Goal: Task Accomplishment & Management: Complete application form

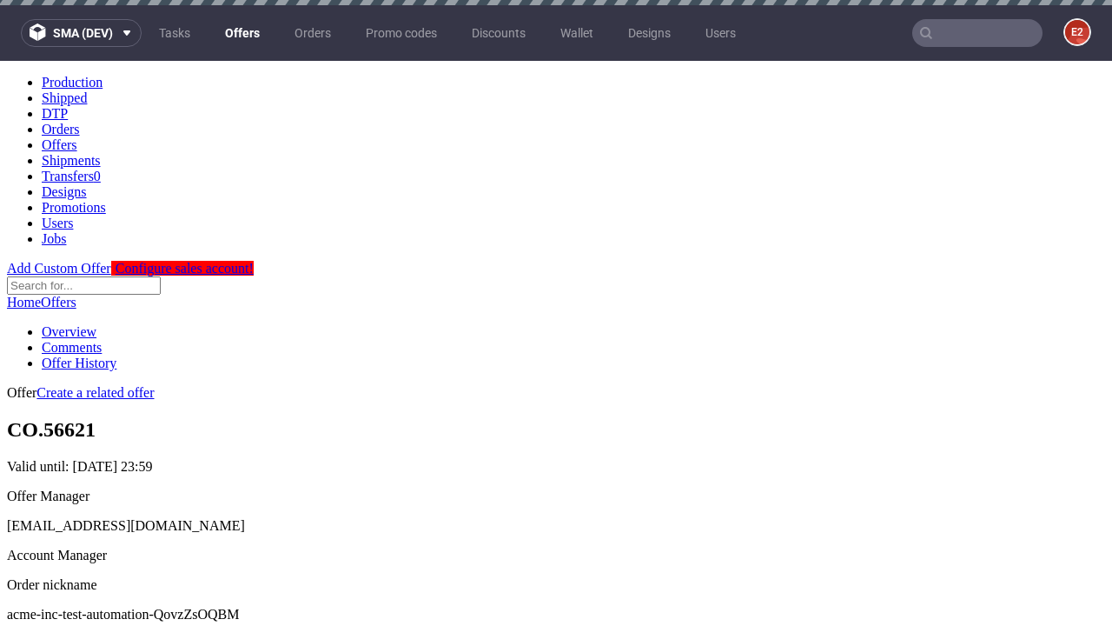
scroll to position [5, 0]
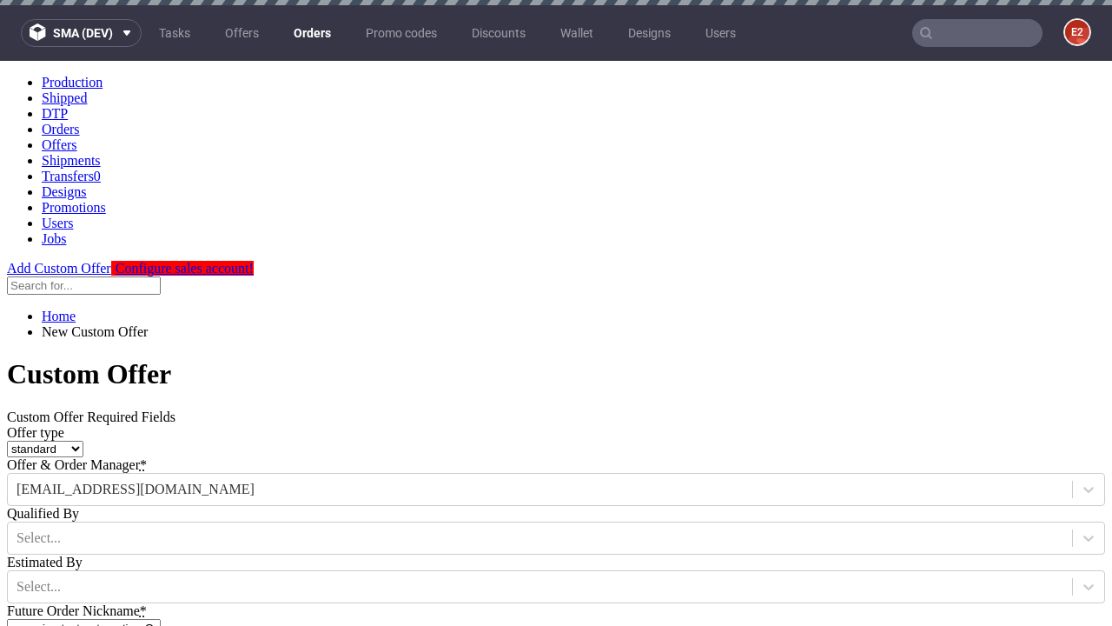
type input "acme-inc-test-automation-QovzZsOQBM"
type input "2025-08-29"
type input "e2e-user-DJRtYBLALK@test.com"
select select "gb"
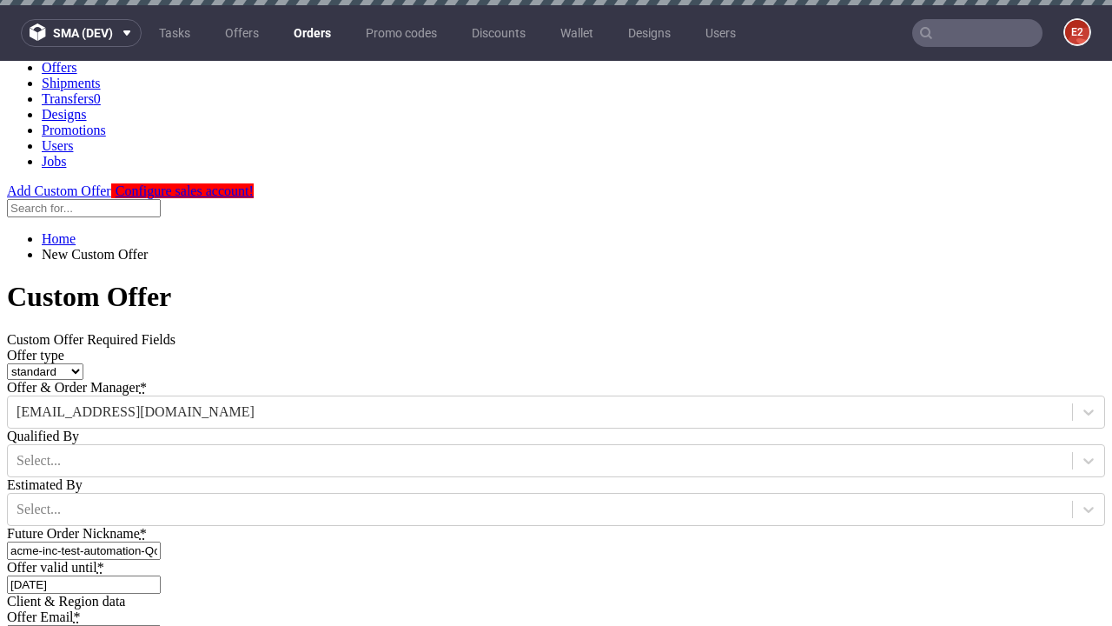
scroll to position [5, 0]
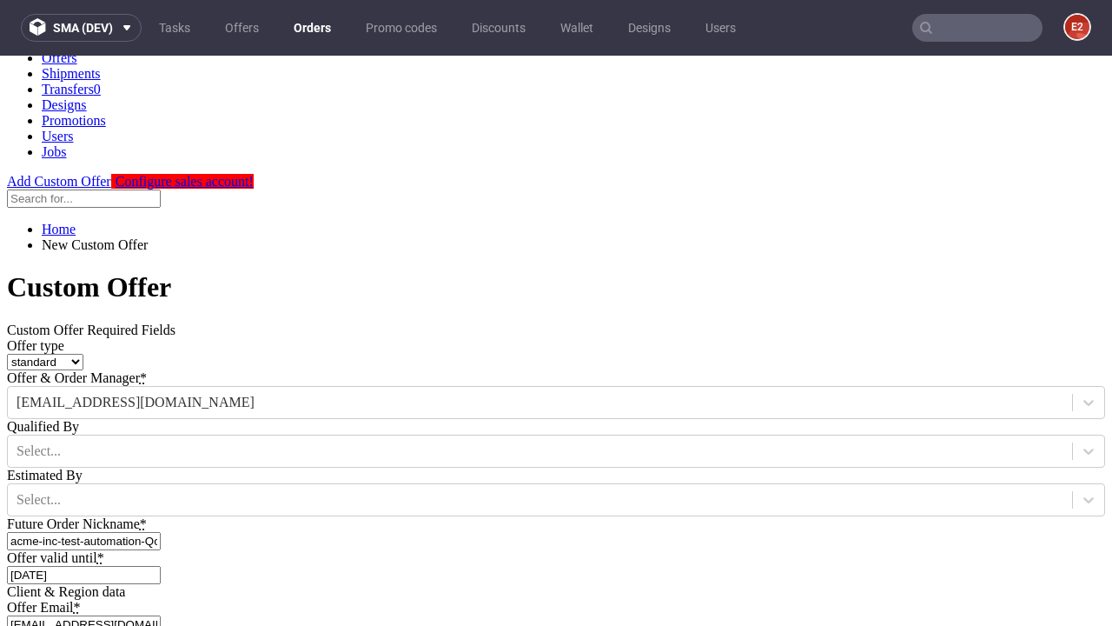
type input "e2e-user-DJRtYBLALK@test.com"
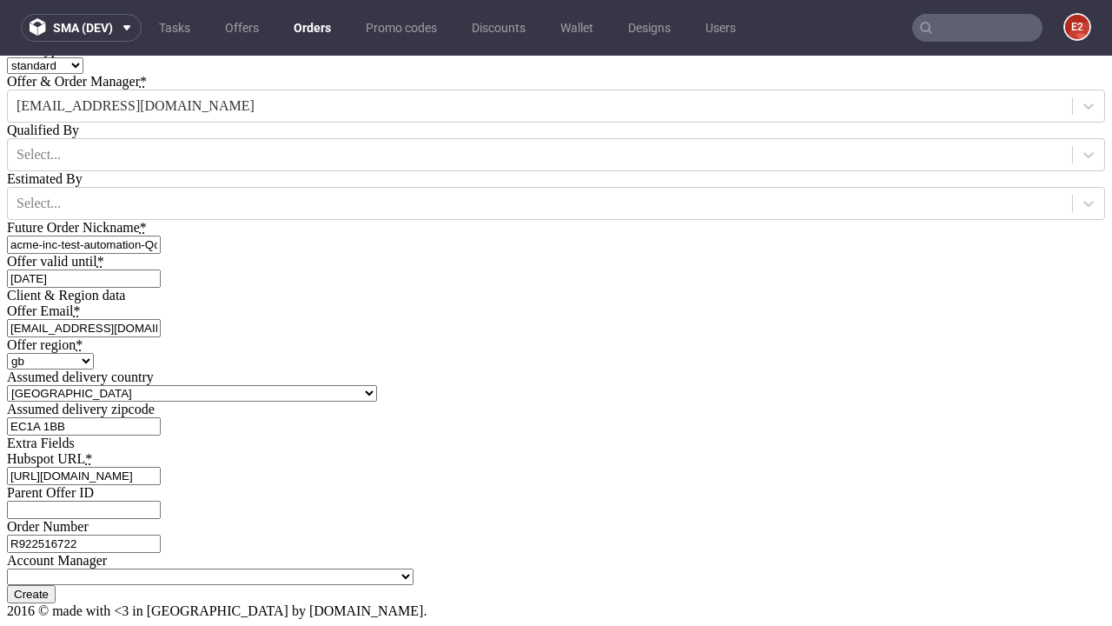
type input "[URL][DOMAIN_NAME]"
click at [56, 585] on input "Create" at bounding box center [31, 594] width 49 height 18
type input "Please wait..."
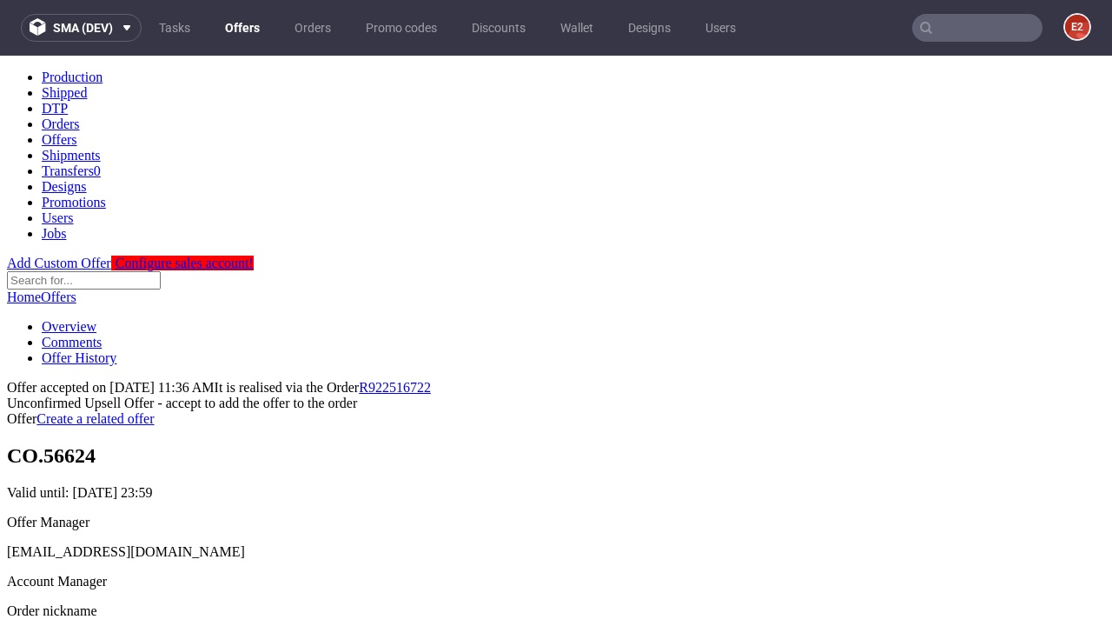
scroll to position [268, 0]
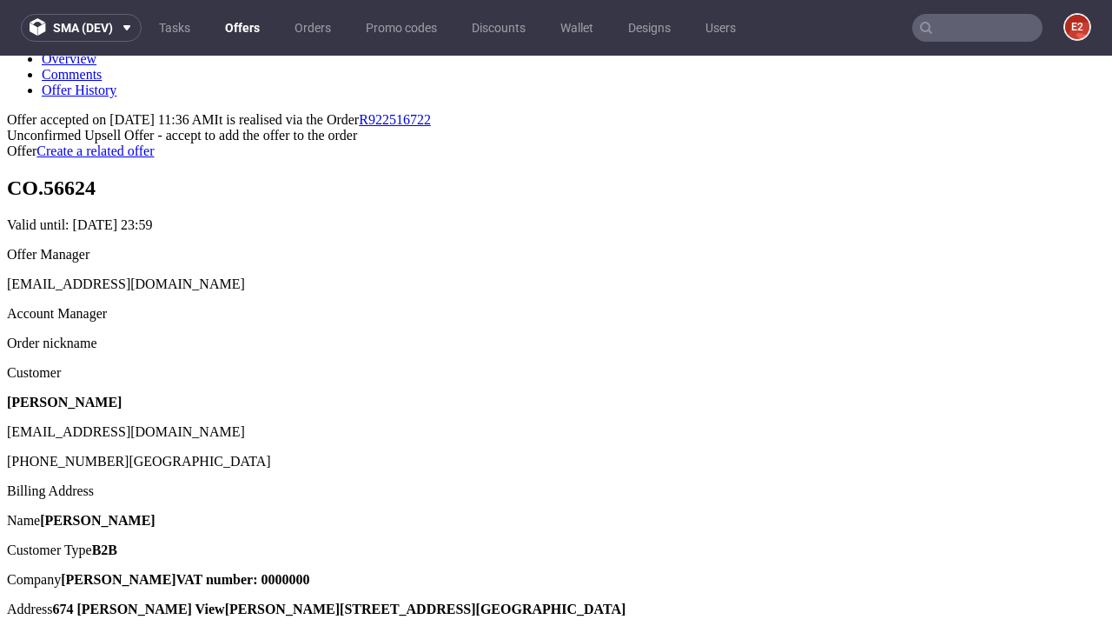
type input "In progress..."
